Goal: Information Seeking & Learning: Understand process/instructions

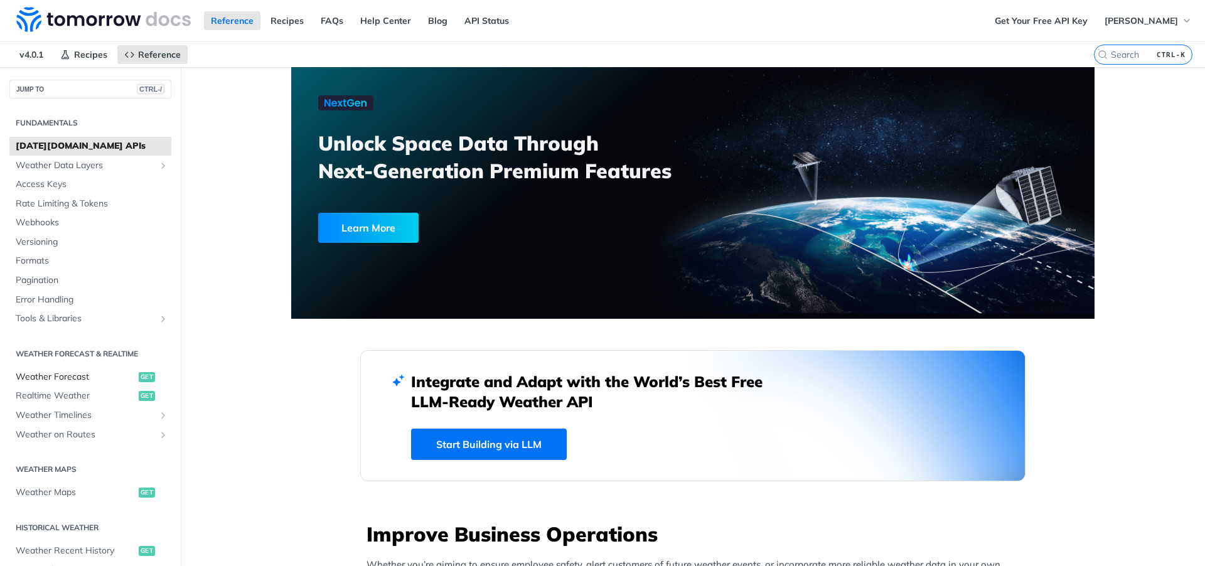
click at [90, 375] on span "Weather Forecast" at bounding box center [76, 377] width 120 height 13
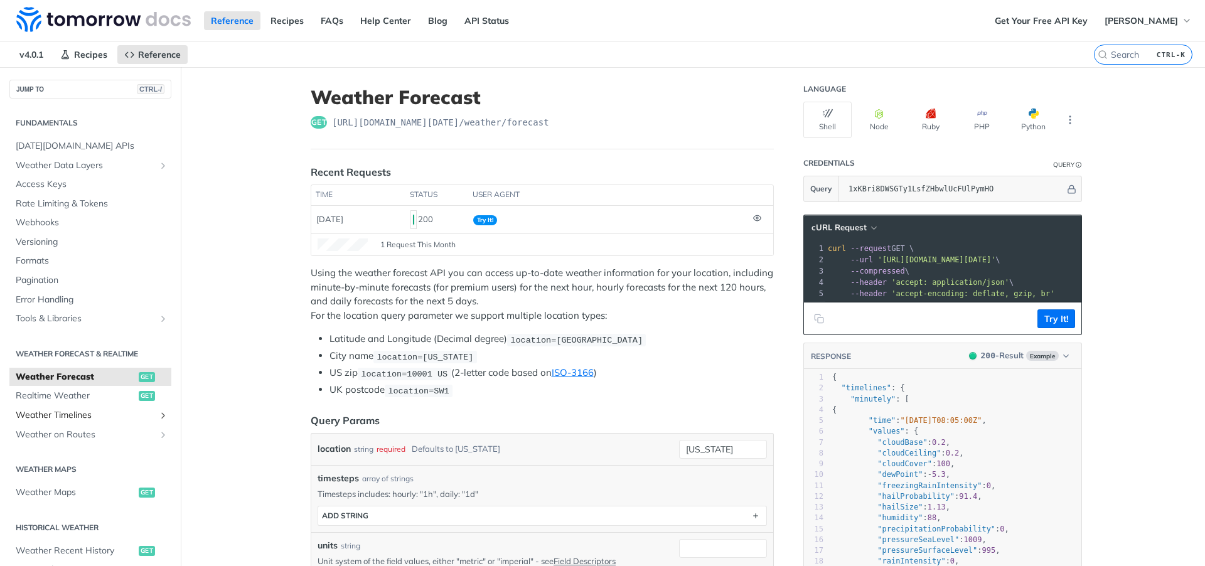
click at [85, 417] on span "Weather Timelines" at bounding box center [85, 415] width 139 height 13
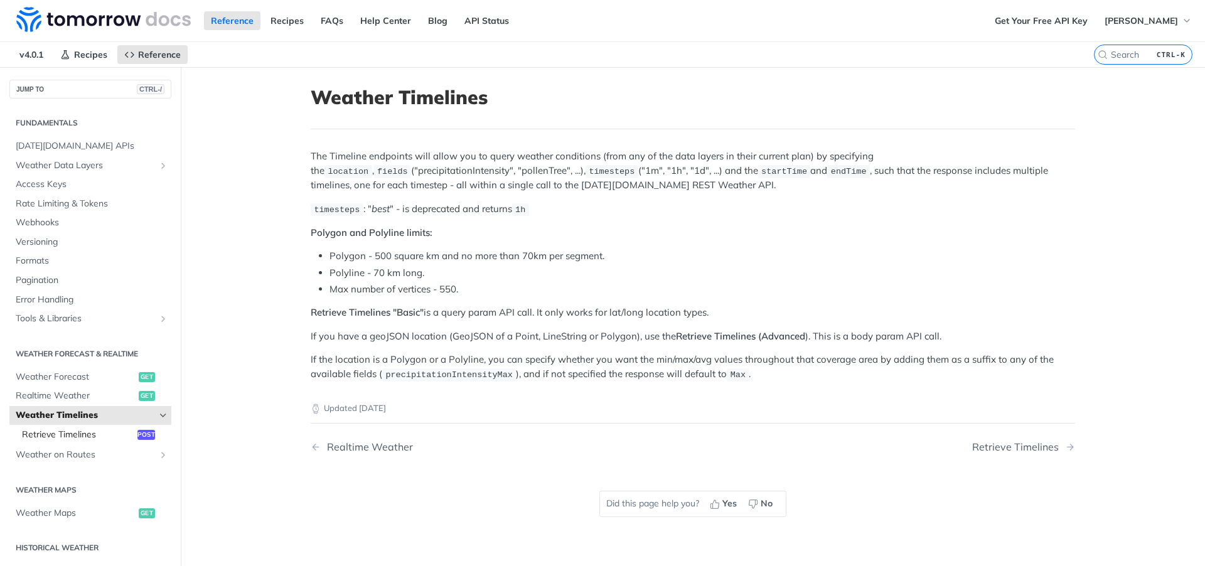
click at [107, 429] on span "Retrieve Timelines" at bounding box center [78, 435] width 112 height 13
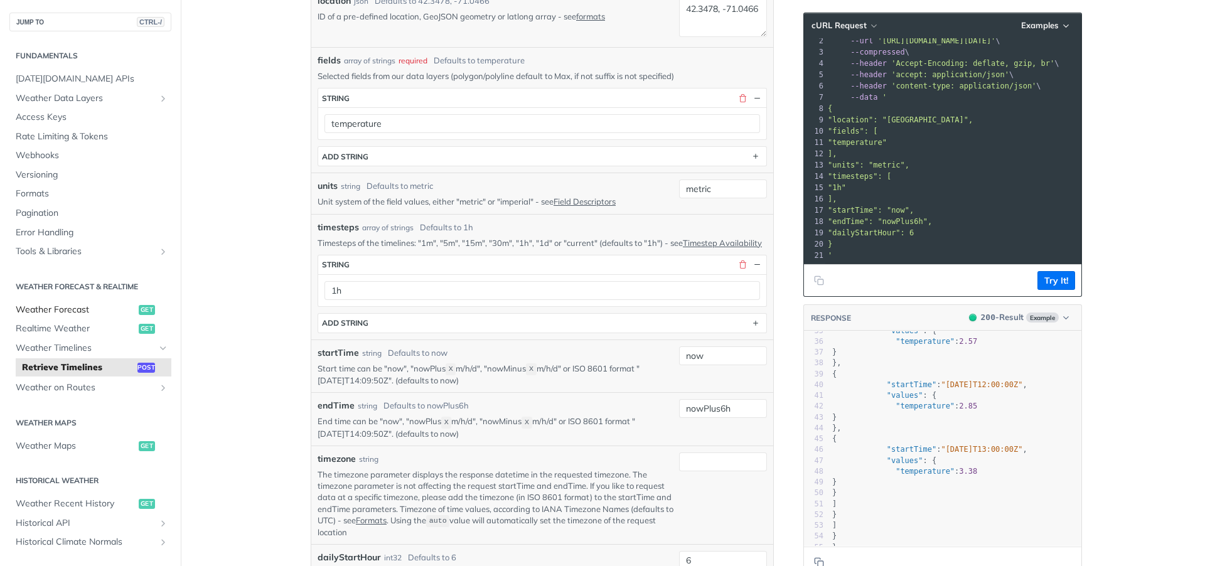
click at [51, 306] on span "Weather Forecast" at bounding box center [76, 310] width 120 height 13
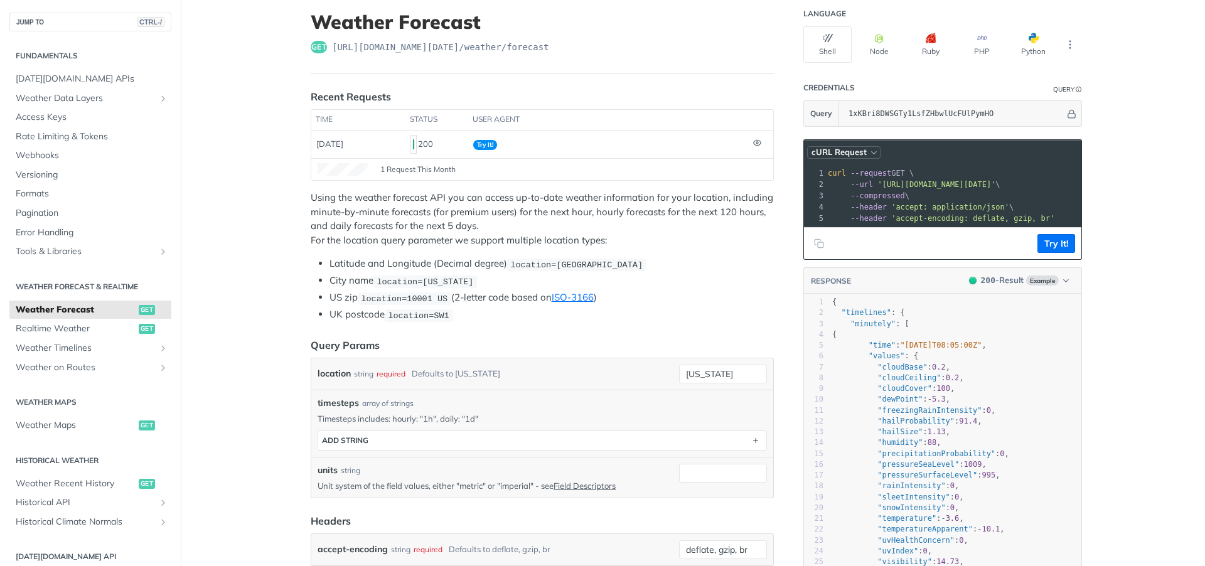
click at [859, 149] on span "cURL Request" at bounding box center [838, 152] width 55 height 11
click at [799, 192] on div "cURL" at bounding box center [817, 189] width 124 height 18
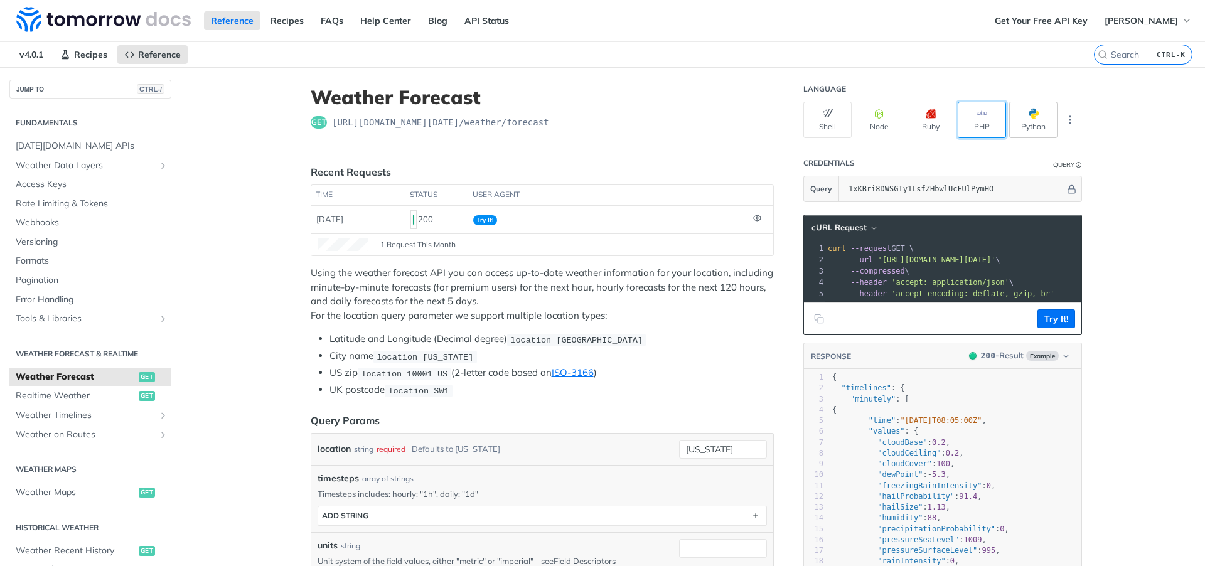
drag, startPoint x: 1001, startPoint y: 120, endPoint x: 1016, endPoint y: 121, distance: 15.1
click at [1005, 120] on div "Shell Node Ruby PHP Python" at bounding box center [942, 120] width 279 height 36
click at [1016, 121] on button "Python" at bounding box center [1033, 120] width 48 height 36
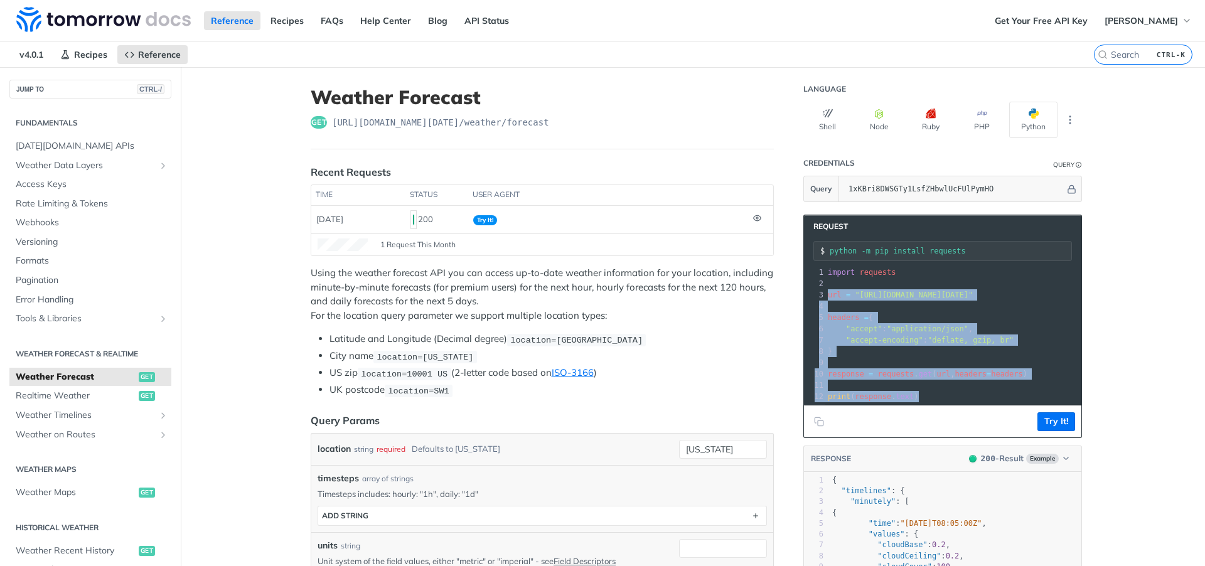
drag, startPoint x: 919, startPoint y: 398, endPoint x: 825, endPoint y: 296, distance: 139.0
click at [825, 296] on div "1 import requests 2 ​ 3 url = "[URL][DOMAIN_NAME][DATE]" 4 ​ 5 headers = { 6 "a…" at bounding box center [1079, 335] width 508 height 136
copy div "url = "[URL][DOMAIN_NAME][DATE]" 4 ​ 5 headers = { 6 "accept" : "application/js…"
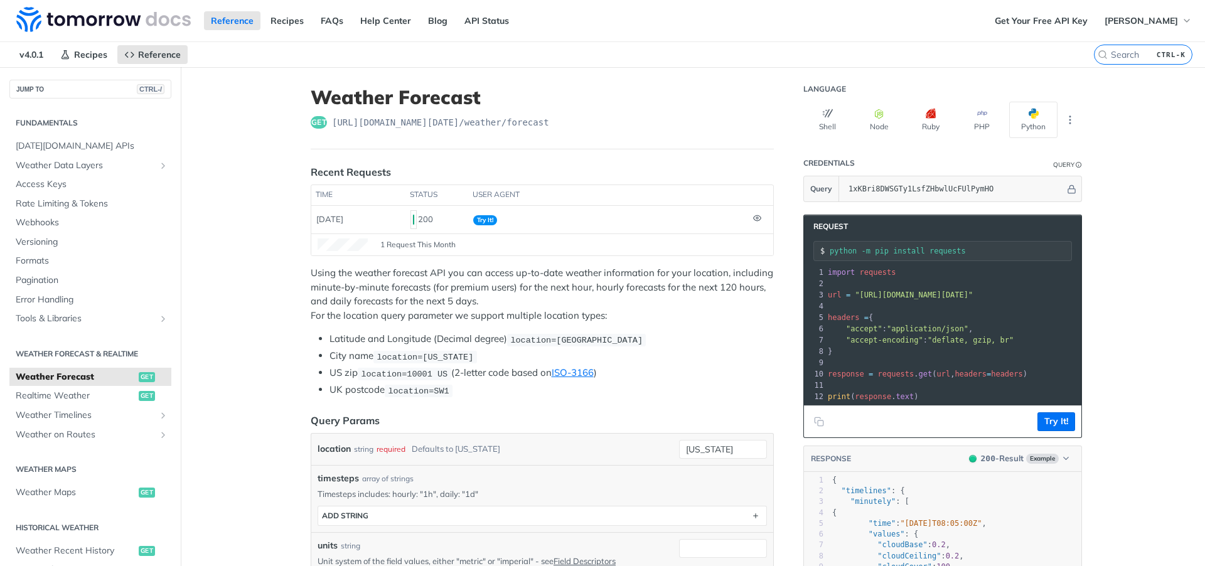
click at [953, 331] on span ""application/json"" at bounding box center [928, 328] width 82 height 9
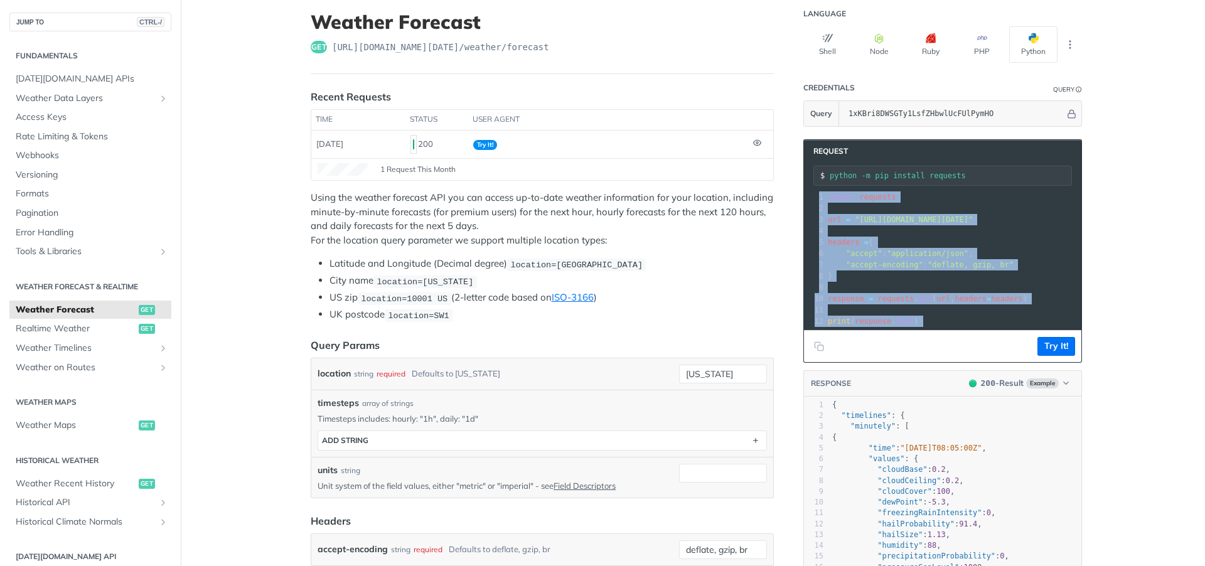
drag, startPoint x: 920, startPoint y: 339, endPoint x: 961, endPoint y: 334, distance: 41.7
click at [961, 334] on div "Request python -m pip install requests xxxxxxxxxx 21 5 12 1 import requests 2 ​…" at bounding box center [942, 250] width 279 height 223
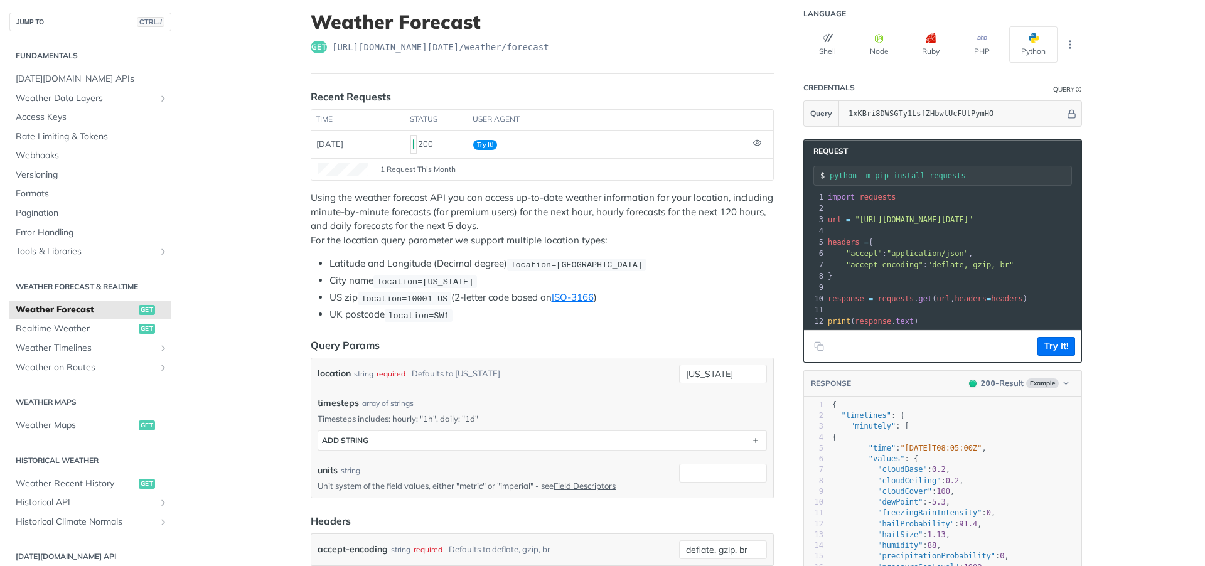
click at [878, 298] on span "requests" at bounding box center [896, 298] width 36 height 9
click at [346, 151] on td "[DATE]" at bounding box center [358, 145] width 94 height 28
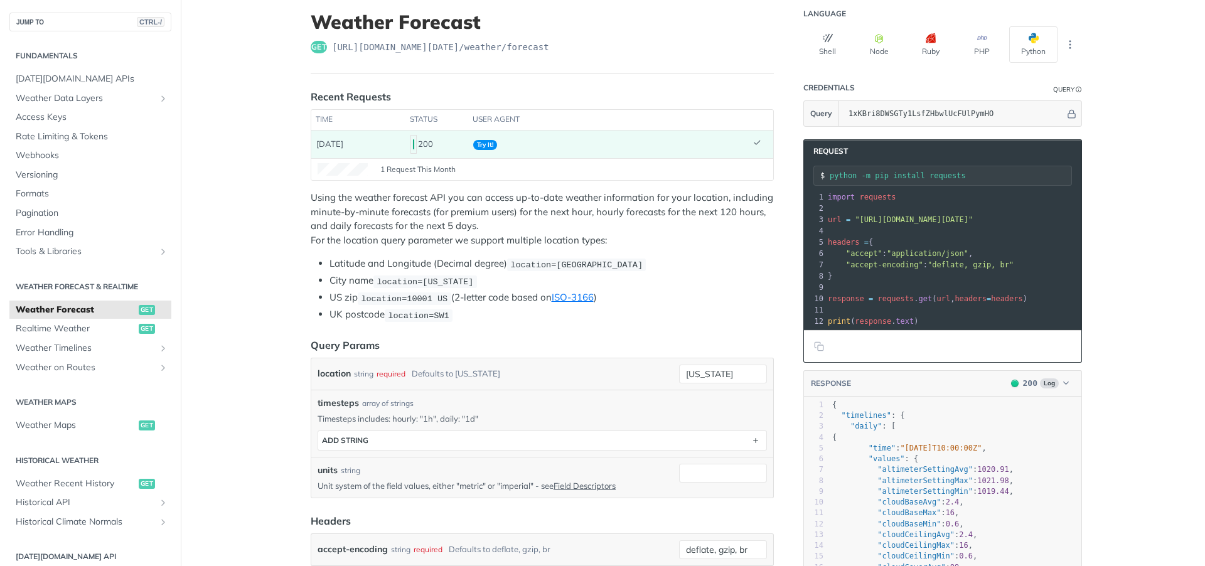
scroll to position [68, 0]
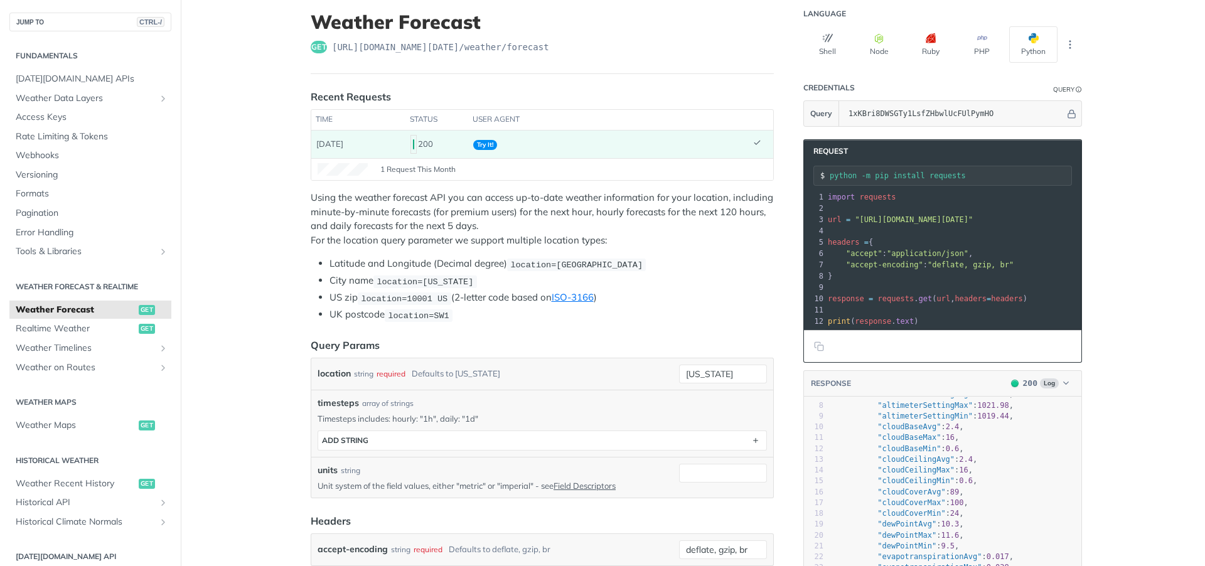
click at [343, 401] on span "timesteps" at bounding box center [338, 403] width 41 height 13
copy span "timesteps"
click at [716, 250] on div "Using the weather forecast API you can access up-to-date weather information fo…" at bounding box center [542, 256] width 463 height 131
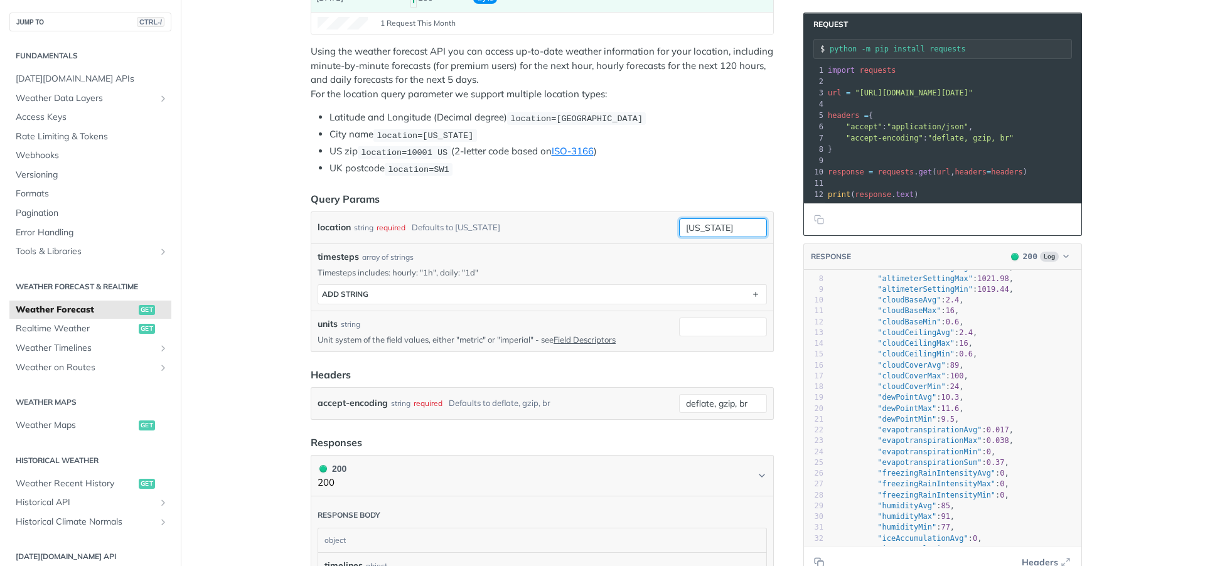
click at [703, 237] on div "[US_STATE]" at bounding box center [723, 227] width 88 height 19
click at [710, 328] on input "units" at bounding box center [723, 327] width 88 height 19
click at [520, 343] on p "Unit system of the field values, either "metric" or "imperial" - see Field Desc…" at bounding box center [496, 339] width 356 height 11
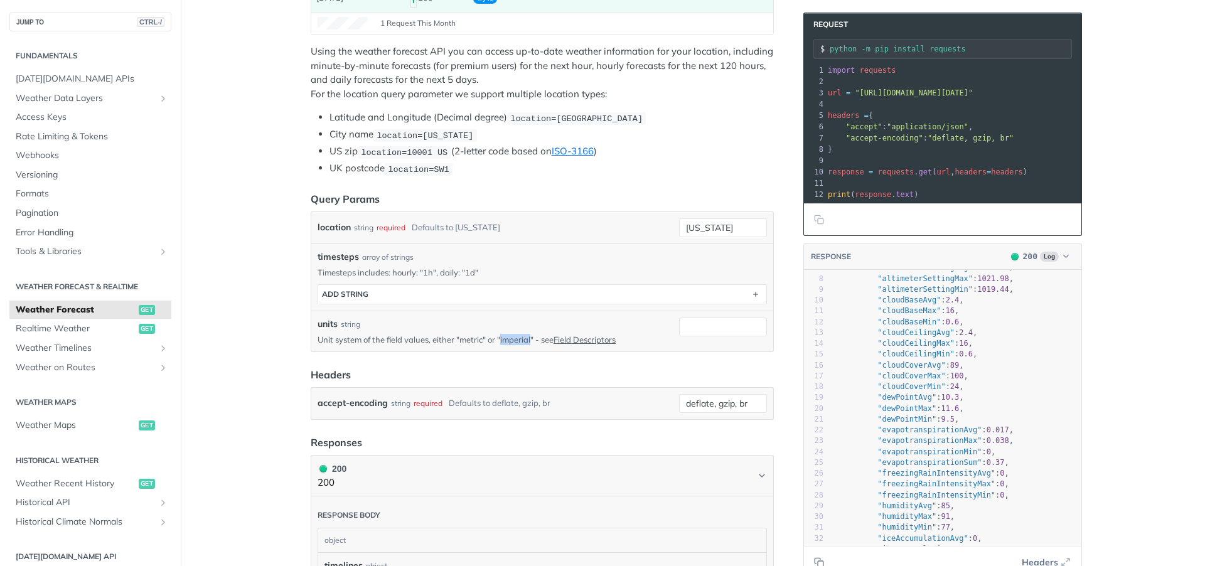
click at [511, 345] on div at bounding box center [511, 345] width 0 height 0
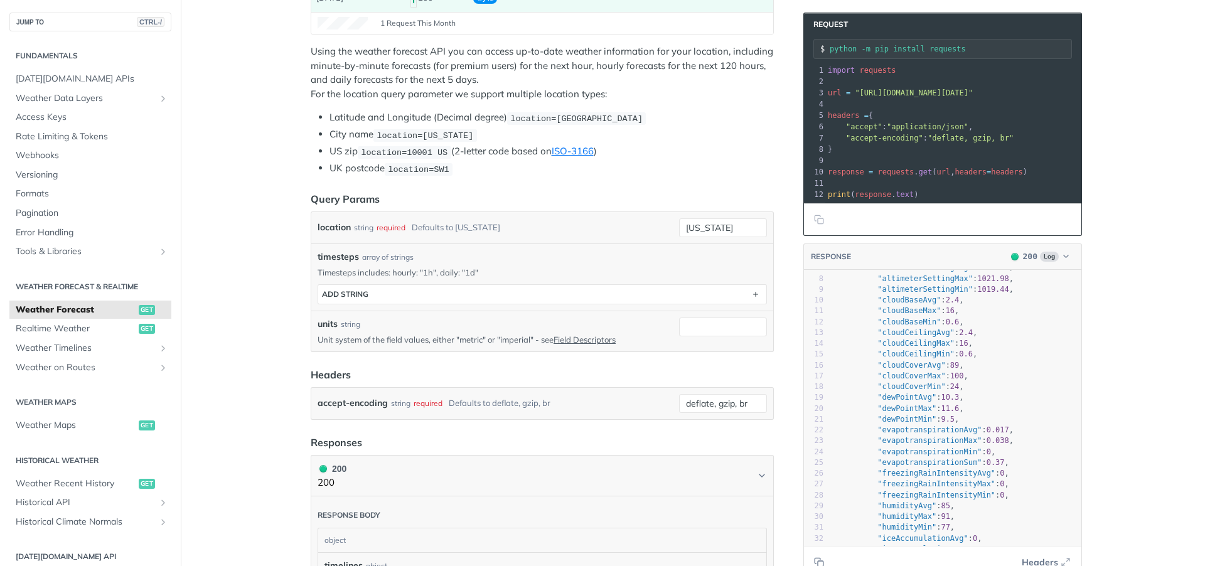
click at [395, 409] on div "string" at bounding box center [400, 403] width 19 height 18
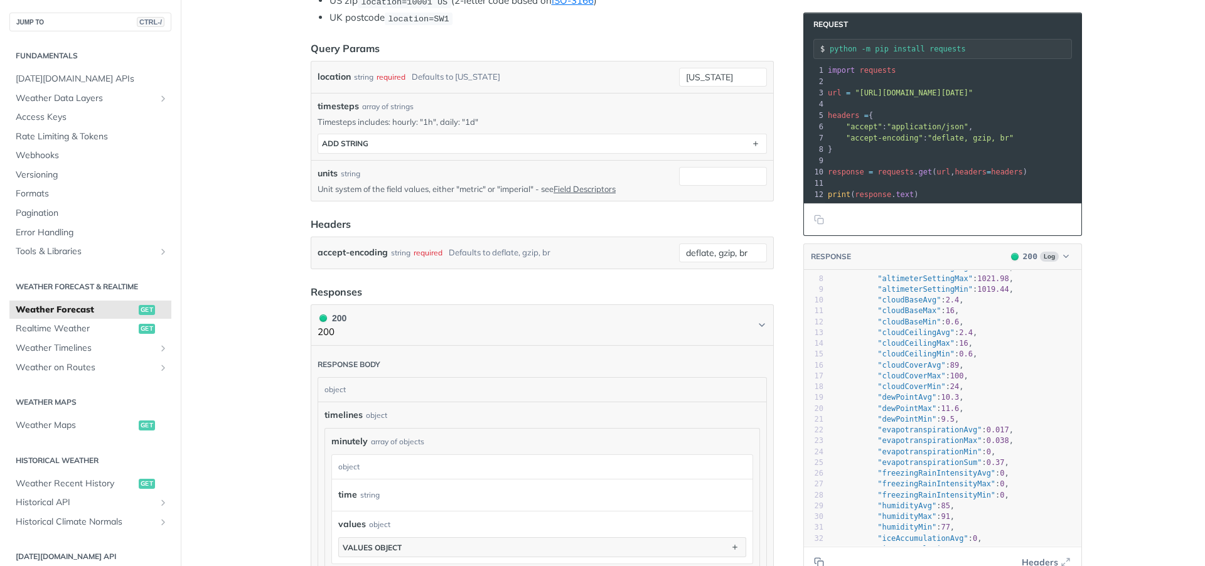
click at [216, 214] on main "JUMP TO CTRL-/ Fundamentals [DATE][DOMAIN_NAME] APIs Weather Data Layers Core P…" at bounding box center [602, 473] width 1205 height 1556
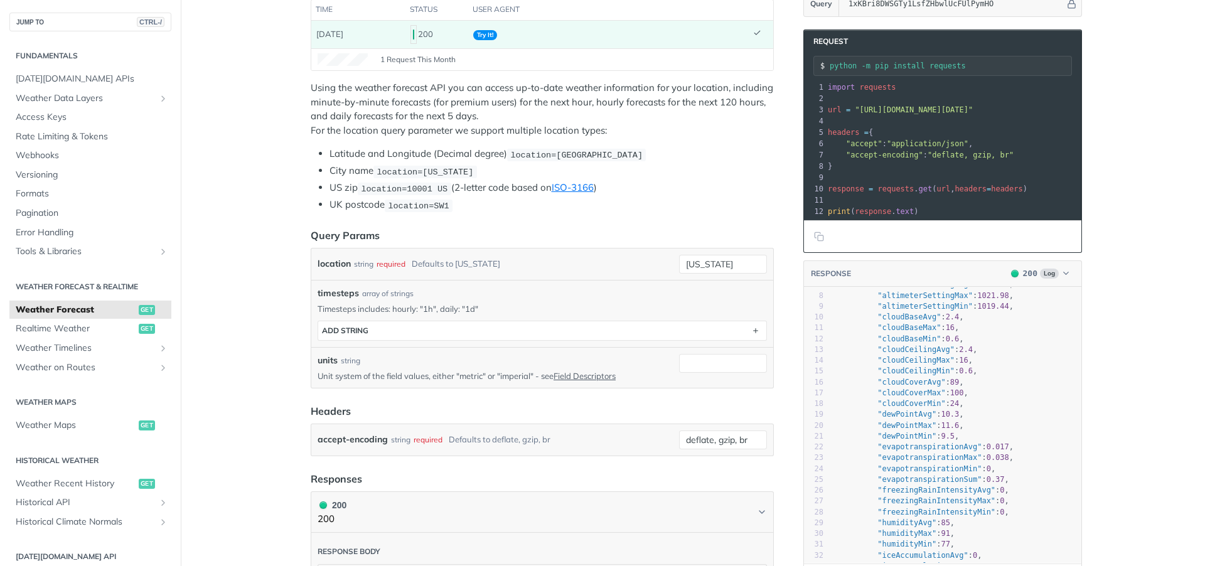
scroll to position [71, 0]
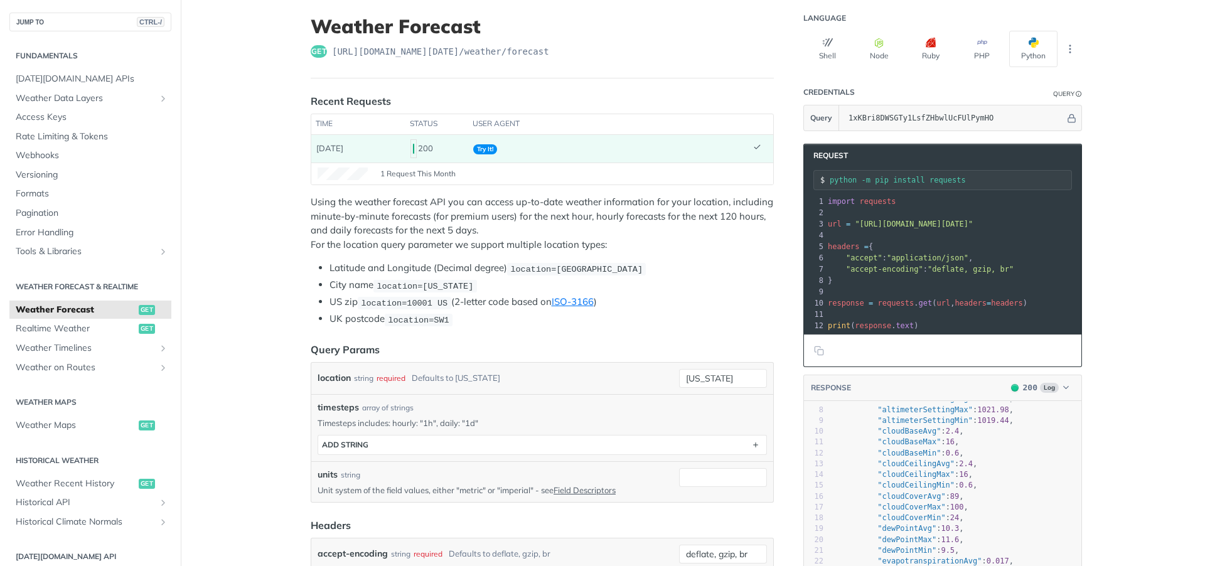
click at [701, 388] on div "location string required Defaults to [US_STATE] [US_STATE]" at bounding box center [542, 378] width 462 height 31
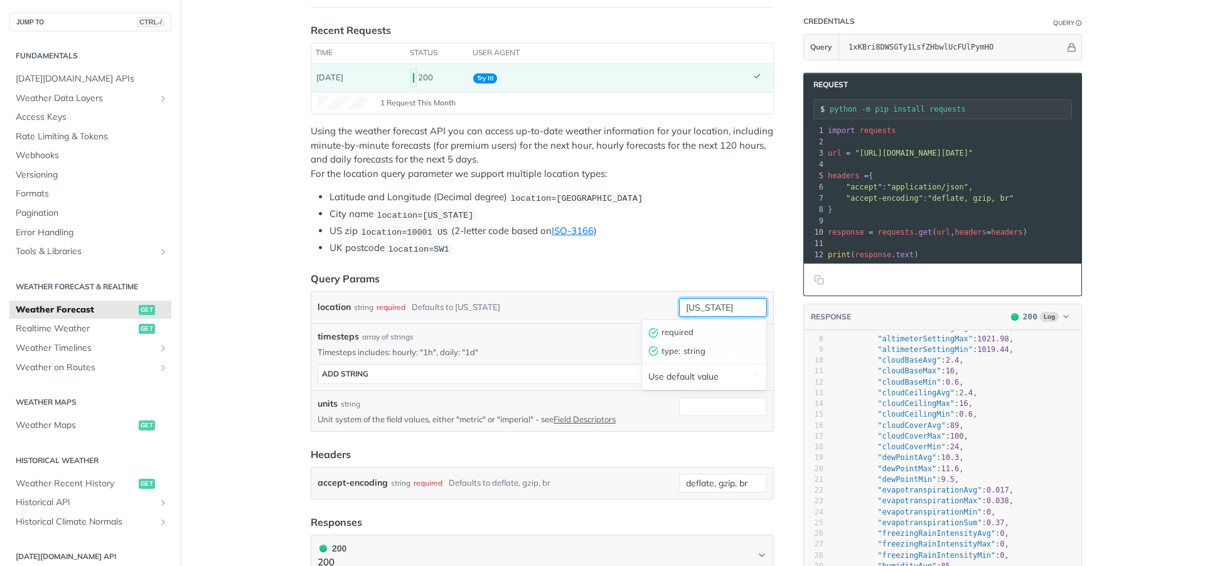
click at [703, 317] on div "[US_STATE] required type : string Use default value" at bounding box center [723, 307] width 88 height 19
click at [703, 384] on div "Use default value" at bounding box center [704, 376] width 124 height 19
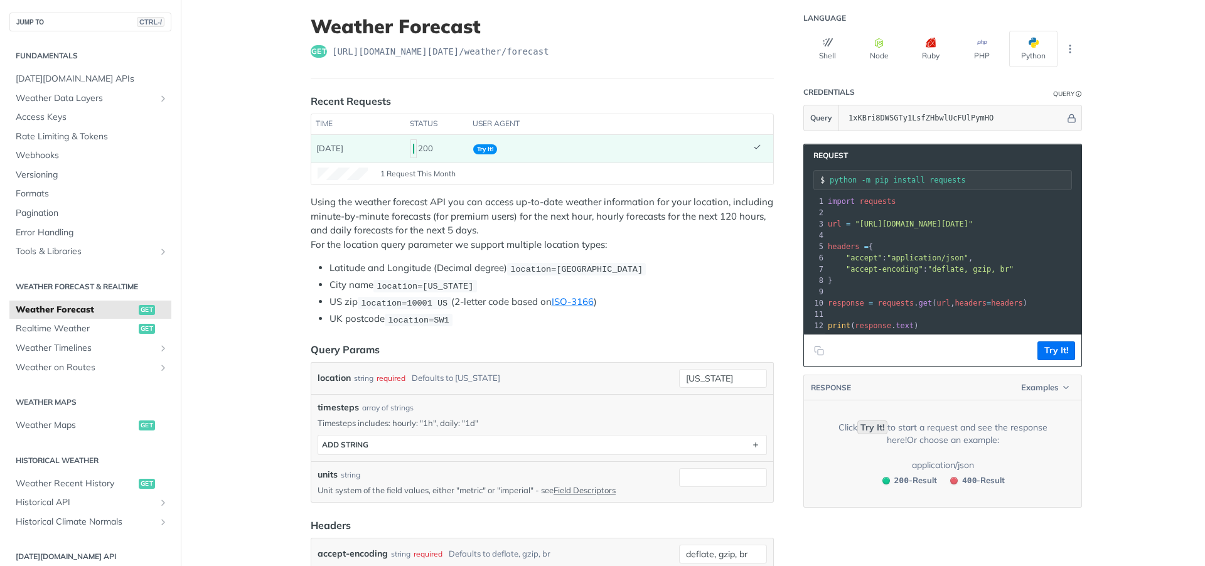
scroll to position [0, 0]
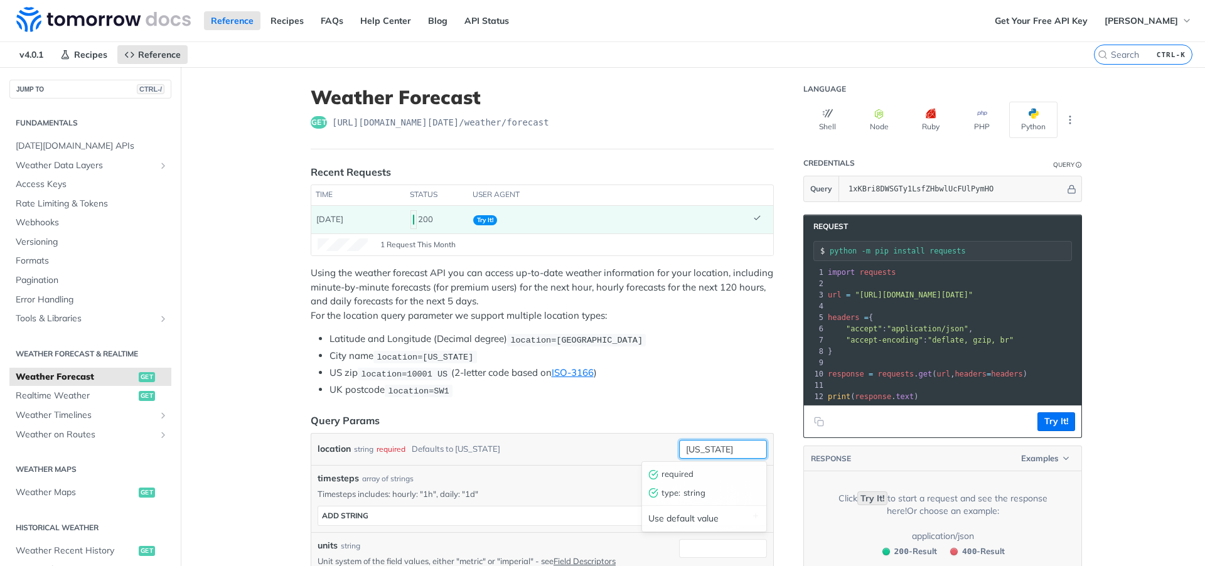
click at [716, 444] on input "[US_STATE]" at bounding box center [723, 449] width 88 height 19
type input "[GEOGRAPHIC_DATA], [GEOGRAPHIC_DATA]"
click at [710, 375] on li "US zip location=10001 [GEOGRAPHIC_DATA] (2-letter code based on ISO-3166 )" at bounding box center [551, 373] width 444 height 14
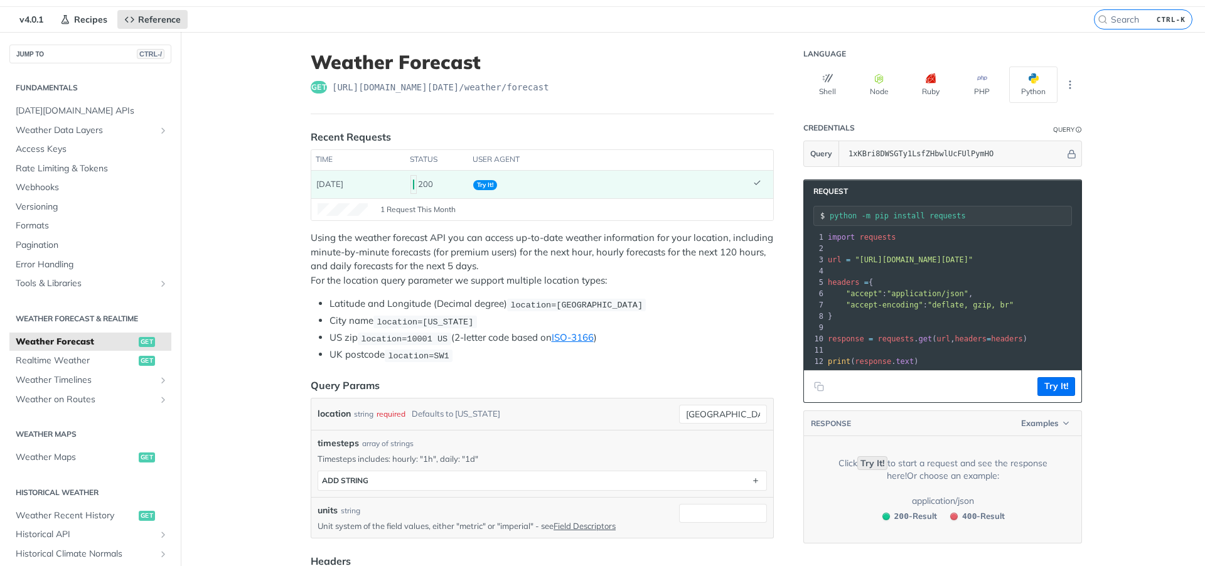
scroll to position [151, 0]
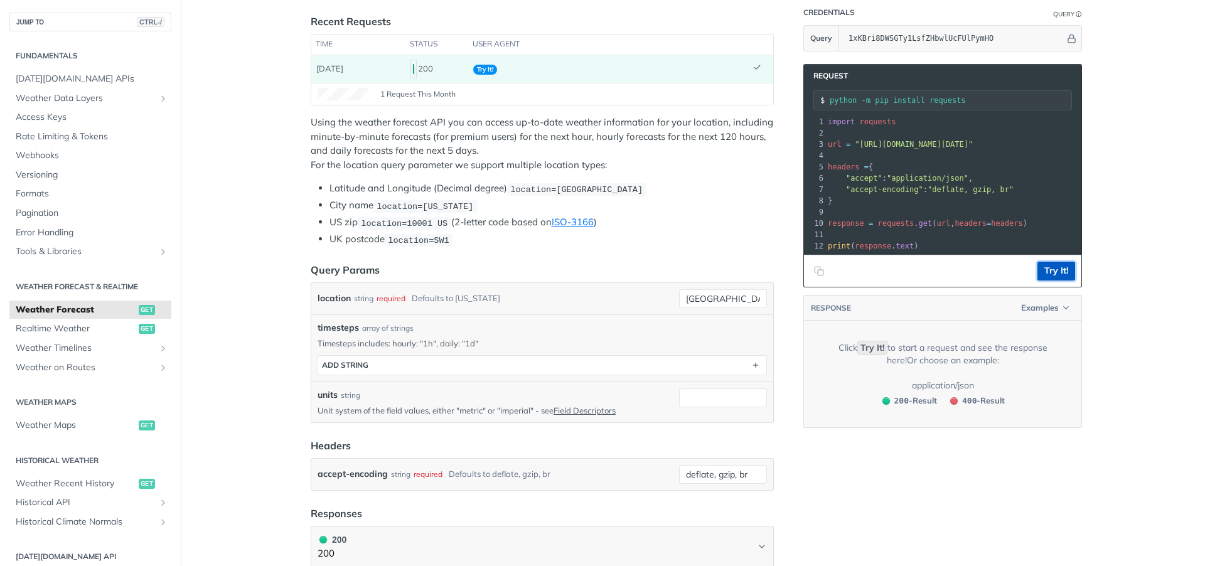
click at [1053, 281] on button "Try It!" at bounding box center [1056, 271] width 38 height 19
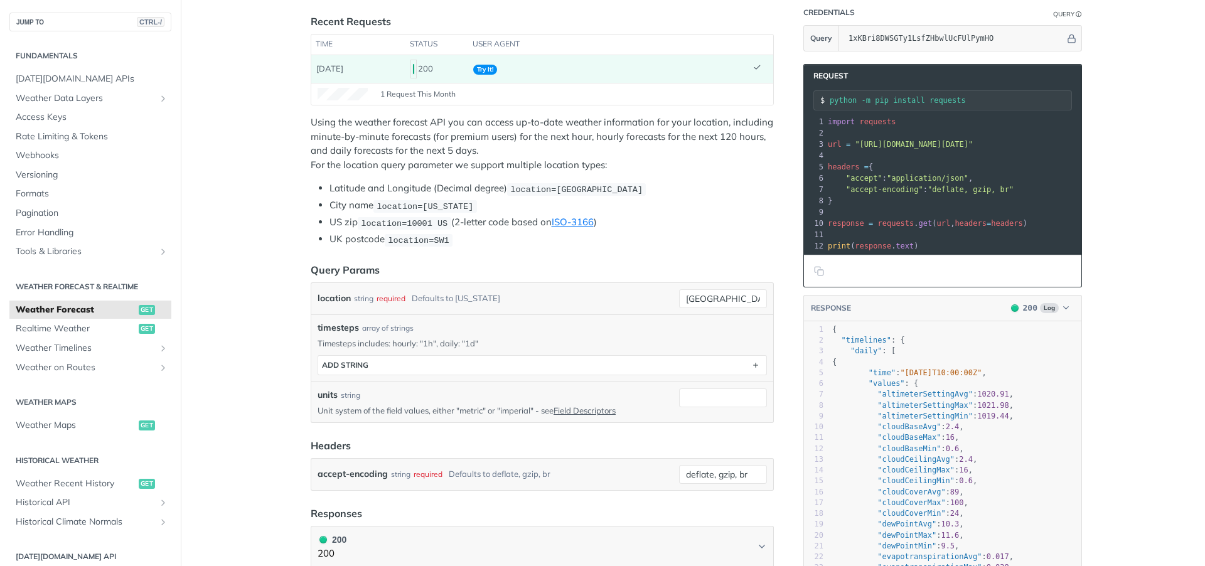
scroll to position [179, 0]
